Goal: Check status: Check status

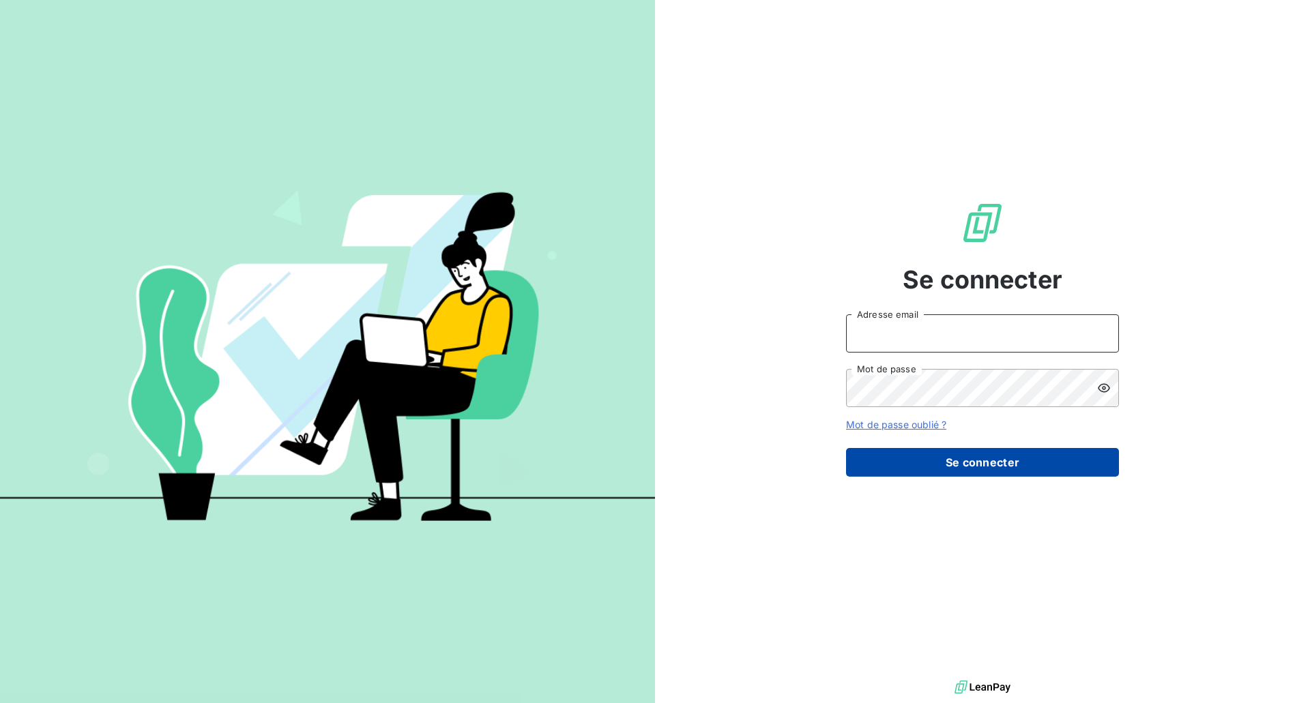
type input "[PERSON_NAME][EMAIL_ADDRESS][DOMAIN_NAME]"
click at [987, 465] on button "Se connecter" at bounding box center [982, 462] width 273 height 29
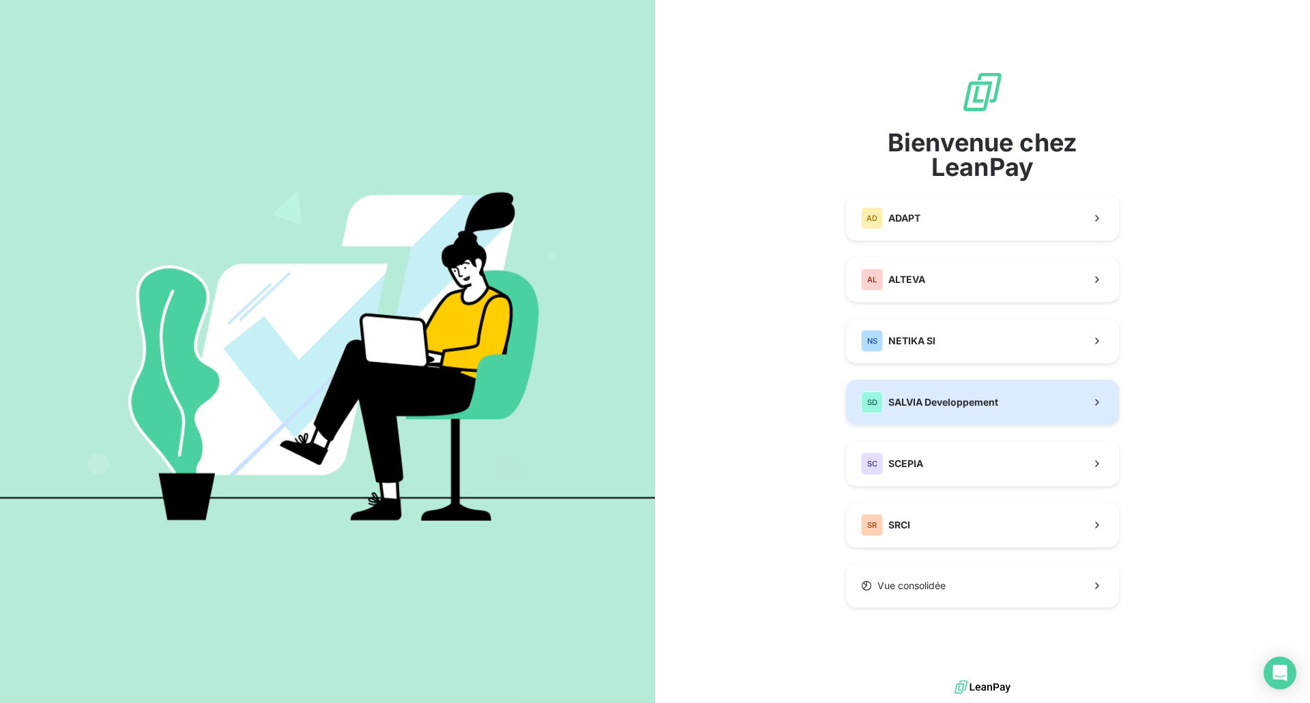
click at [938, 398] on span "SALVIA Developpement" at bounding box center [943, 403] width 110 height 14
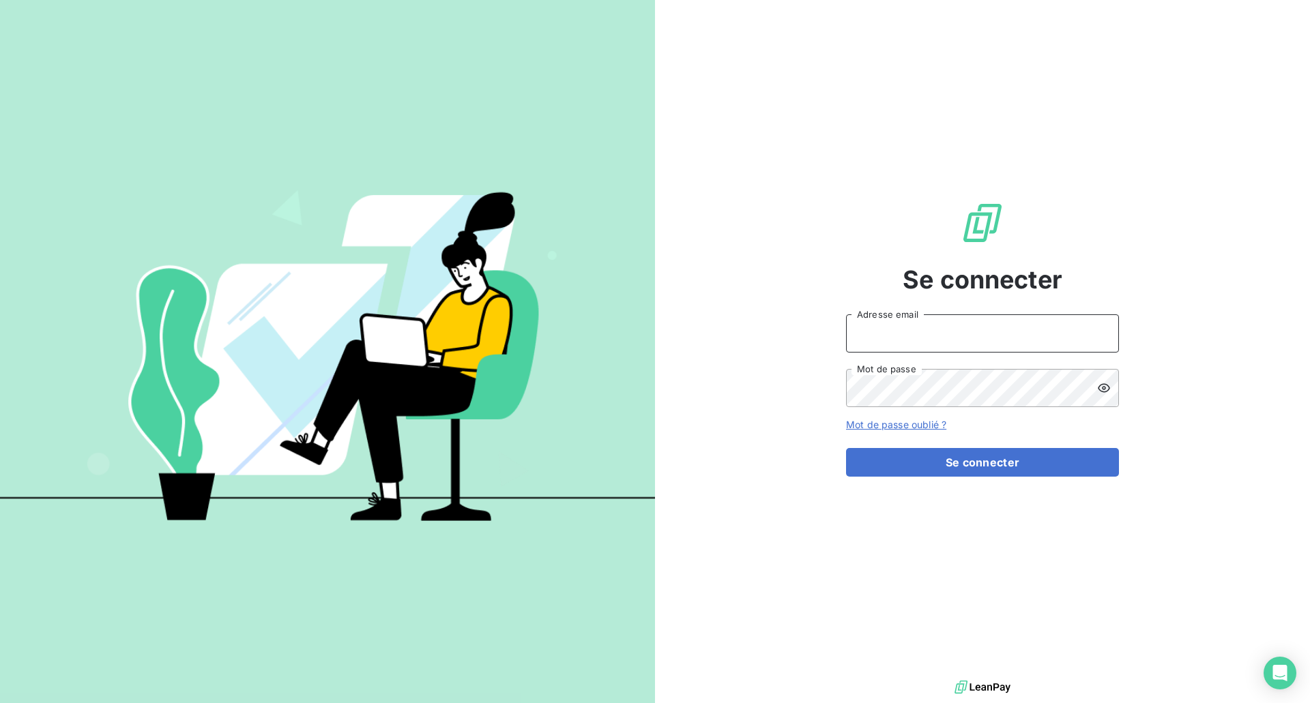
type input "[PERSON_NAME][EMAIL_ADDRESS][DOMAIN_NAME]"
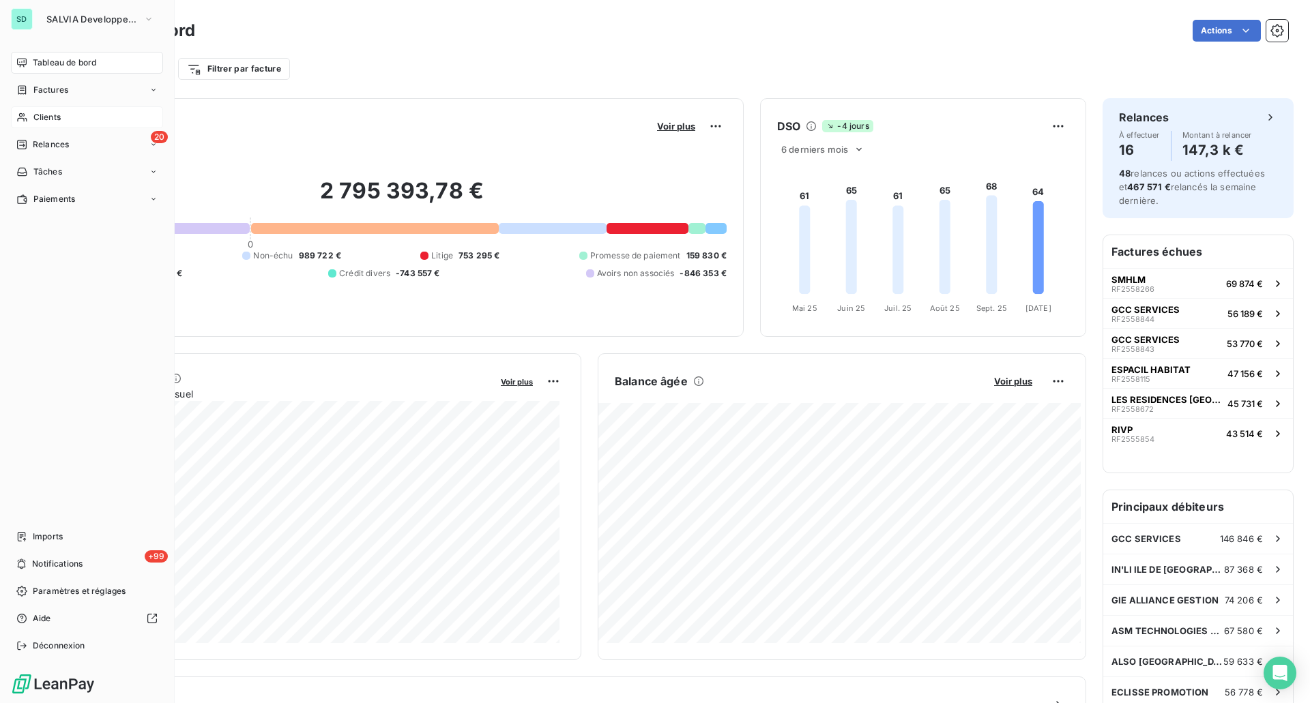
click at [50, 117] on span "Clients" at bounding box center [46, 117] width 27 height 12
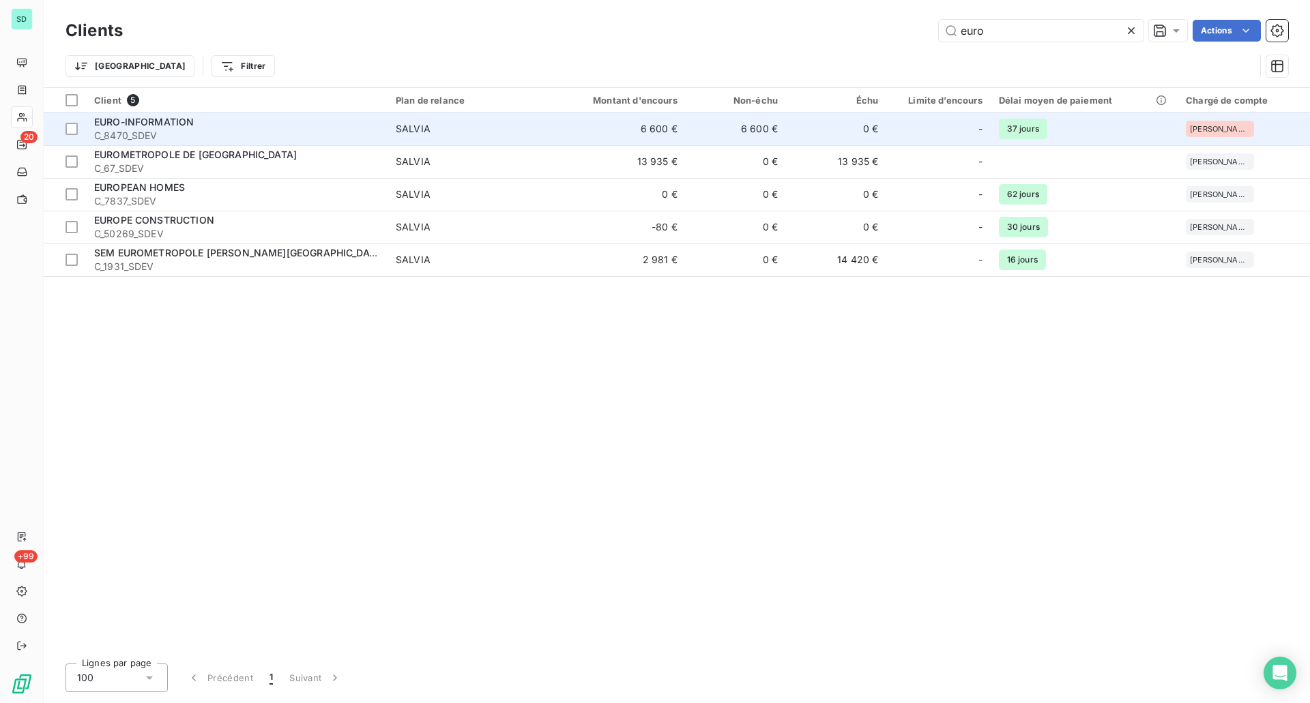
type input "euro"
click at [237, 131] on span "C_8470_SDEV" at bounding box center [236, 136] width 285 height 14
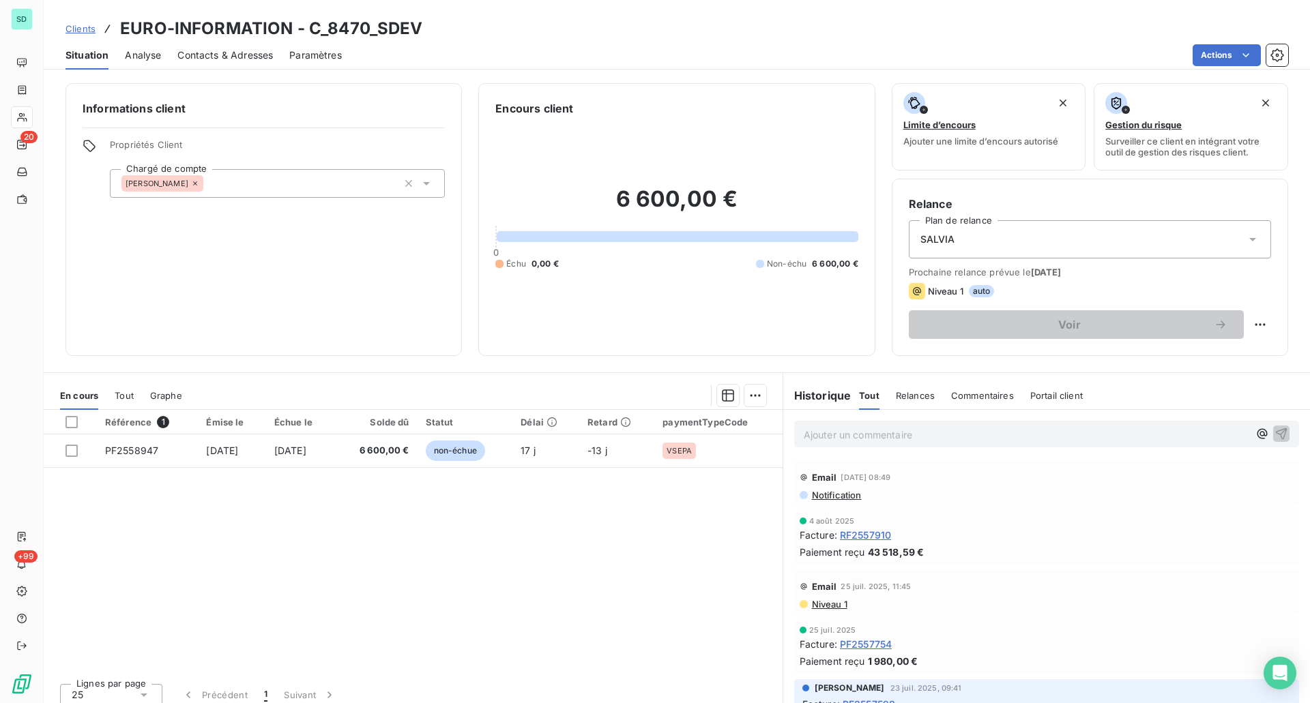
scroll to position [68, 0]
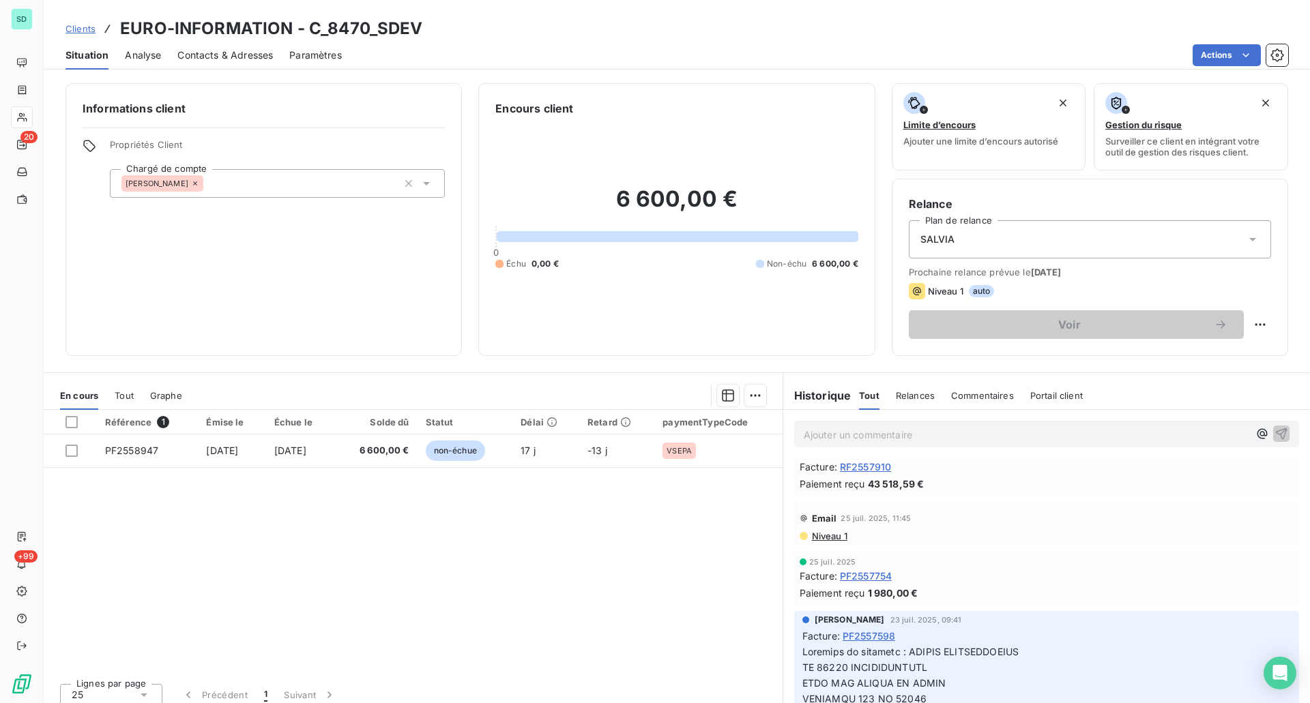
click at [876, 467] on span "RF2557910" at bounding box center [865, 467] width 51 height 14
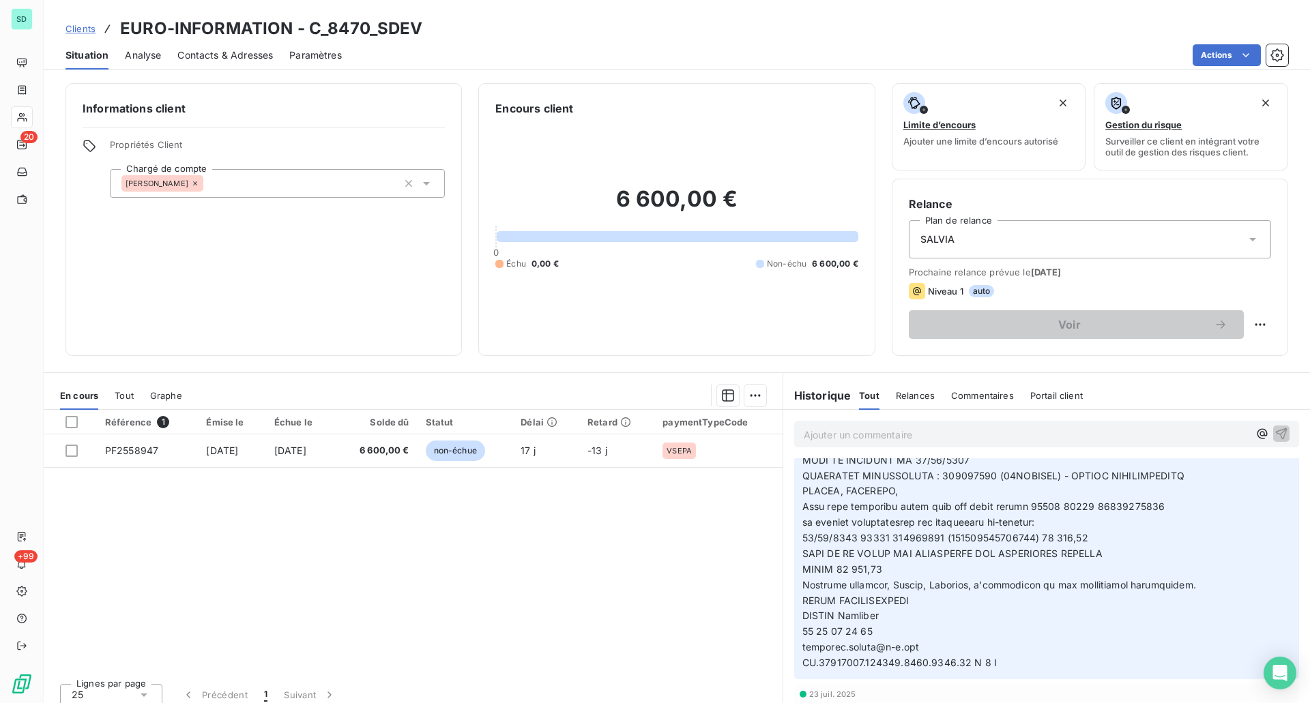
scroll to position [546, 0]
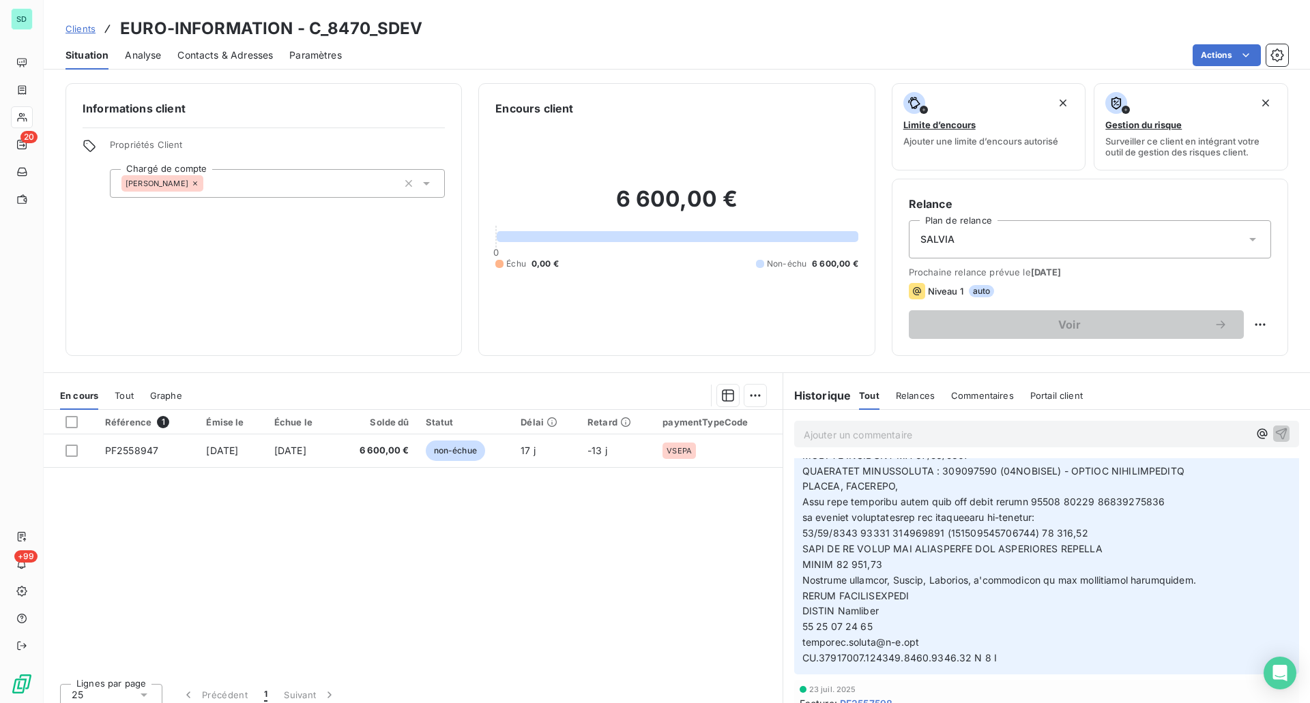
click at [306, 422] on div "Échue le" at bounding box center [300, 422] width 53 height 11
click at [145, 59] on span "Analyse" at bounding box center [143, 55] width 36 height 14
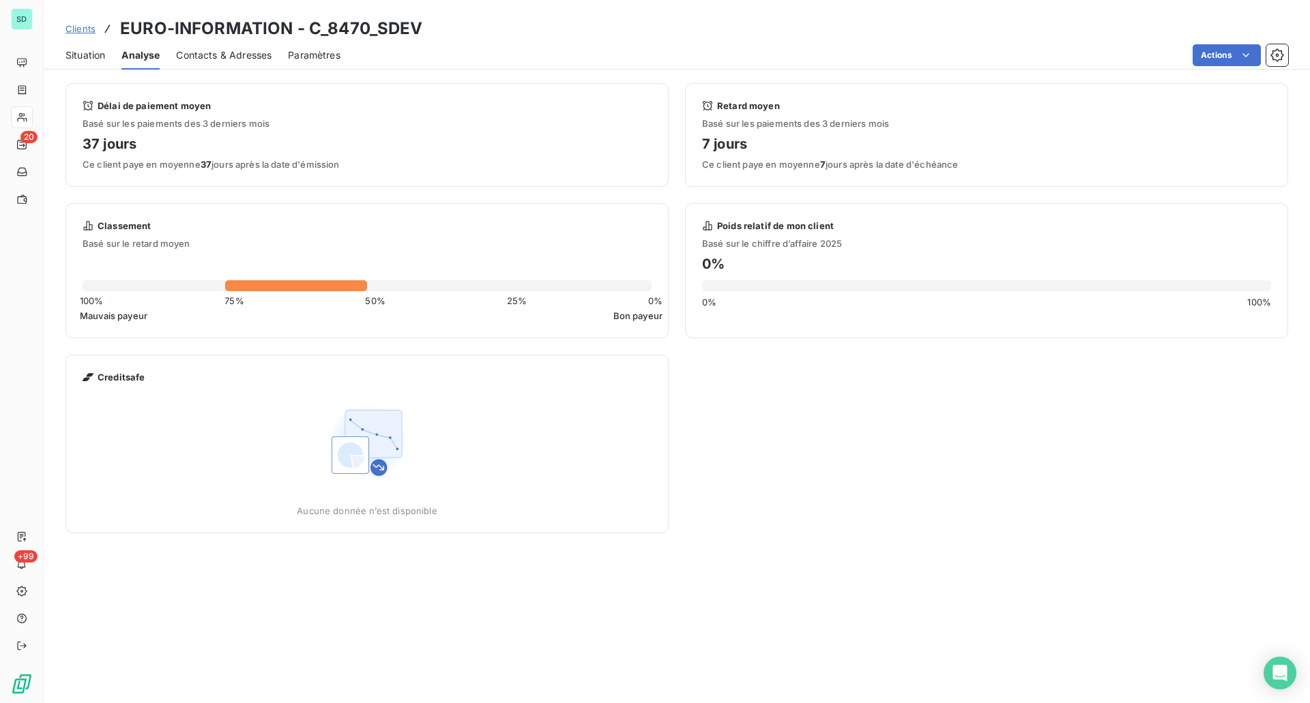
click at [226, 50] on span "Contacts & Adresses" at bounding box center [223, 55] width 95 height 14
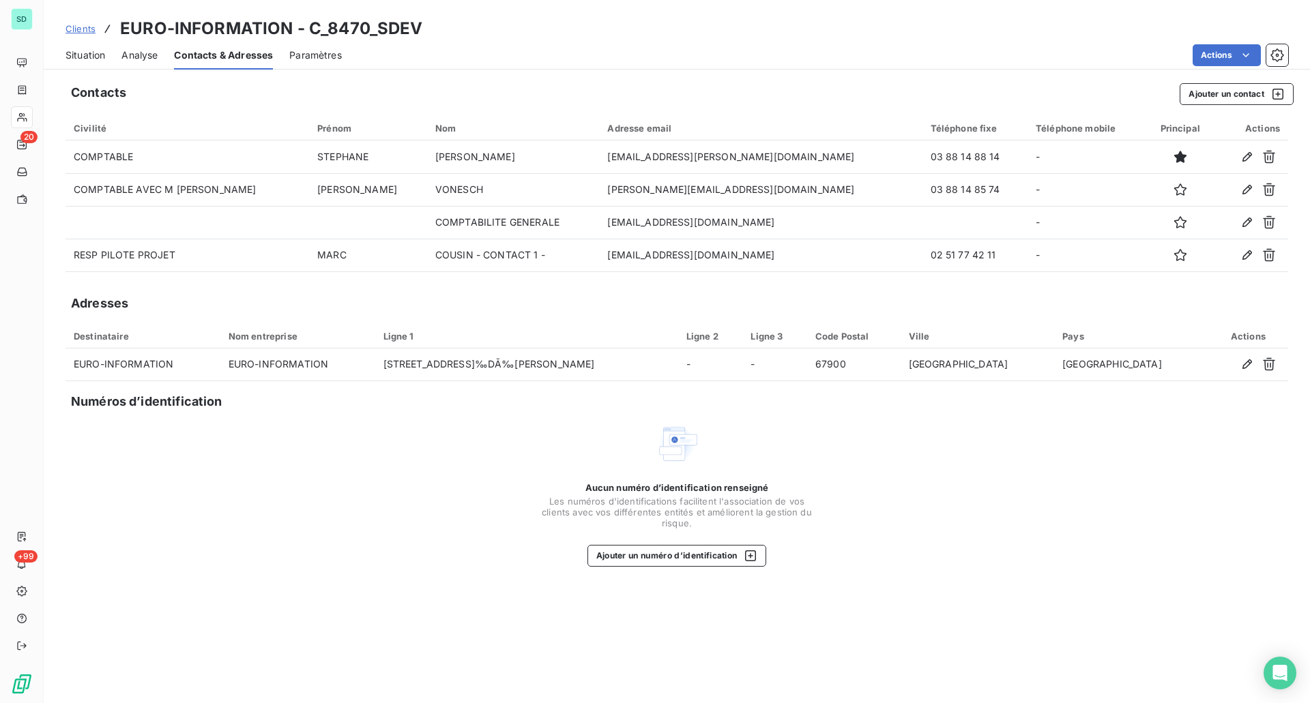
click at [87, 57] on span "Situation" at bounding box center [85, 55] width 40 height 14
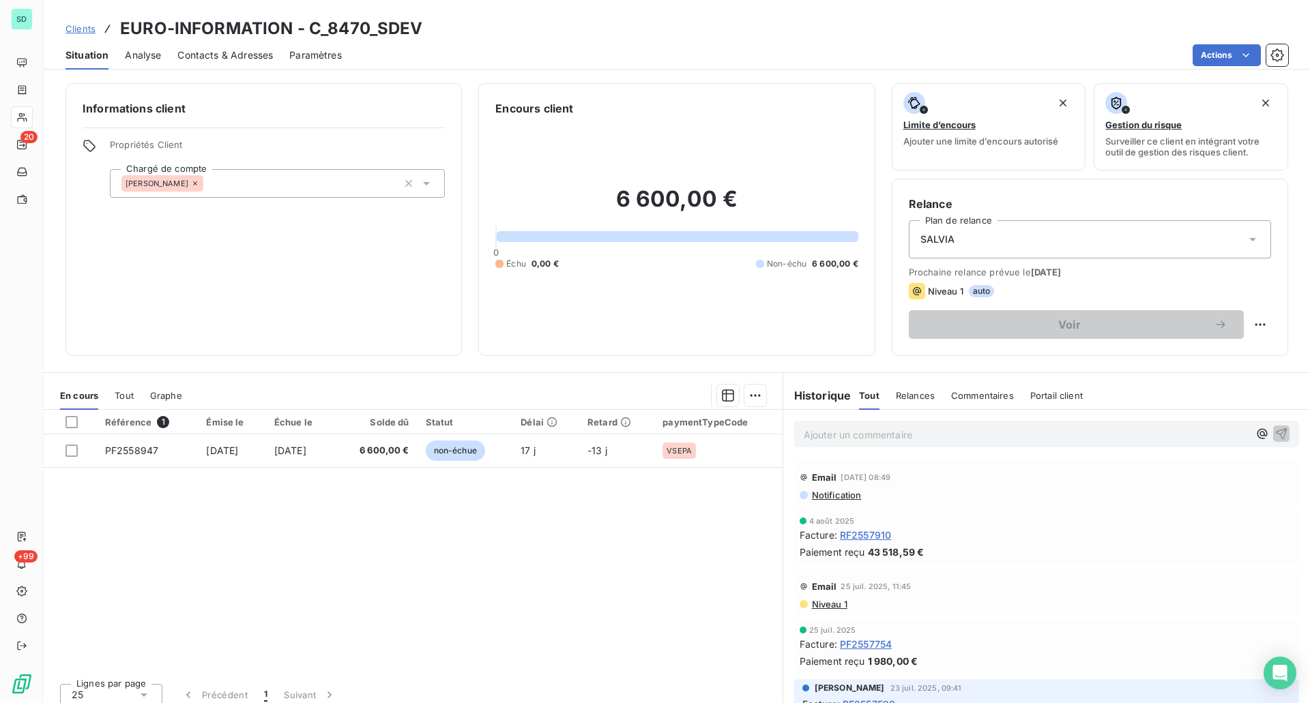
click at [134, 402] on div "En cours Tout Graphe" at bounding box center [413, 395] width 739 height 29
click at [126, 399] on span "Tout" at bounding box center [124, 395] width 19 height 11
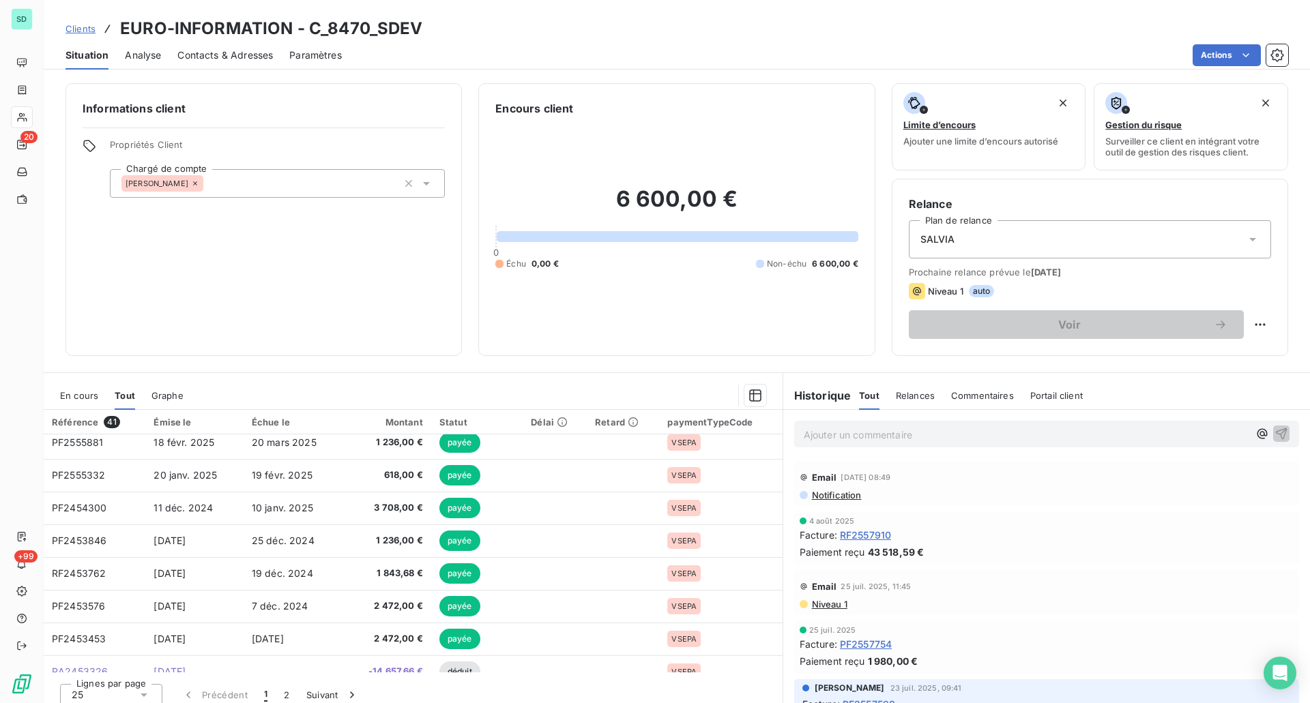
scroll to position [0, 0]
